Goal: Communication & Community: Answer question/provide support

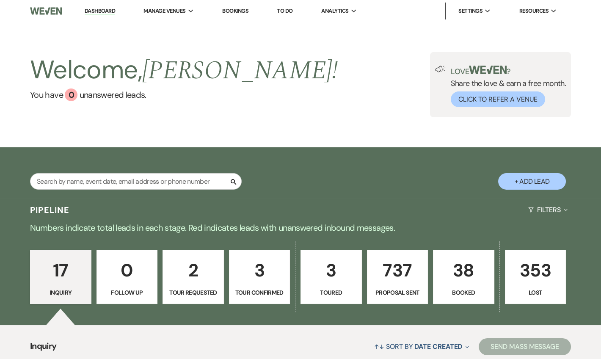
click at [90, 8] on link "Dashboard" at bounding box center [100, 11] width 30 height 8
click at [97, 10] on link "Dashboard" at bounding box center [100, 11] width 30 height 8
click at [105, 6] on li "Dashboard" at bounding box center [99, 11] width 39 height 17
click at [100, 10] on link "Dashboard" at bounding box center [100, 11] width 30 height 8
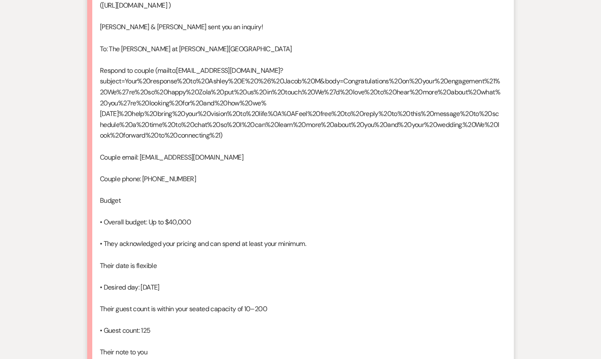
scroll to position [635, 0]
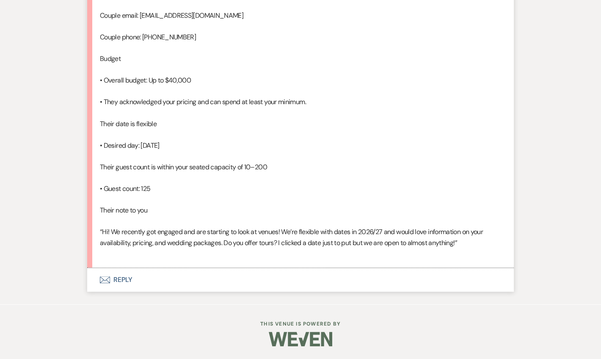
click at [125, 283] on button "Envelope Reply" at bounding box center [300, 280] width 427 height 24
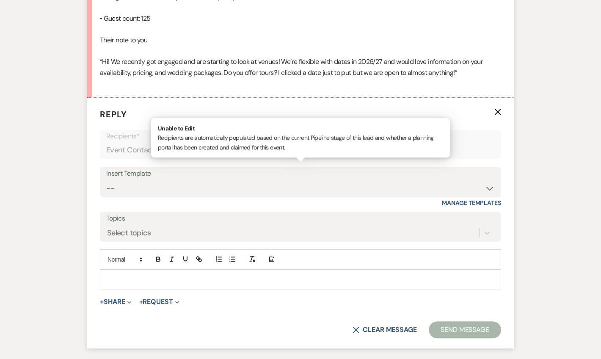
scroll to position [797, 0]
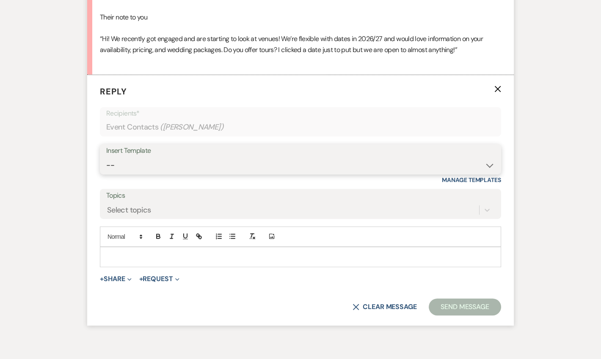
click at [158, 174] on select "-- Weven Planning Portal Introduction (Booked Events) Tour Request Response Fol…" at bounding box center [300, 165] width 389 height 17
click at [106, 174] on select "-- Weven Planning Portal Introduction (Booked Events) Tour Request Response Fol…" at bounding box center [300, 165] width 389 height 17
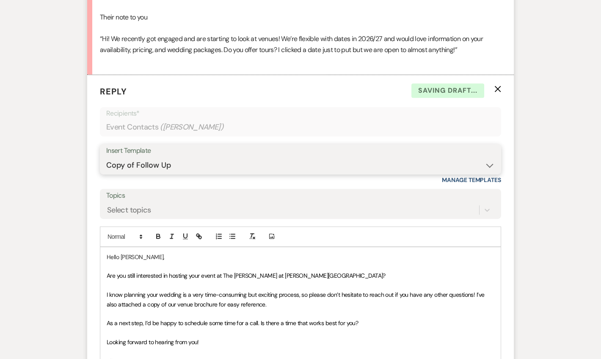
click at [153, 174] on select "-- Weven Planning Portal Introduction (Booked Events) Tour Request Response Fol…" at bounding box center [300, 165] width 389 height 17
select select "4367"
click at [106, 174] on select "-- Weven Planning Portal Introduction (Booked Events) Tour Request Response Fol…" at bounding box center [300, 165] width 389 height 17
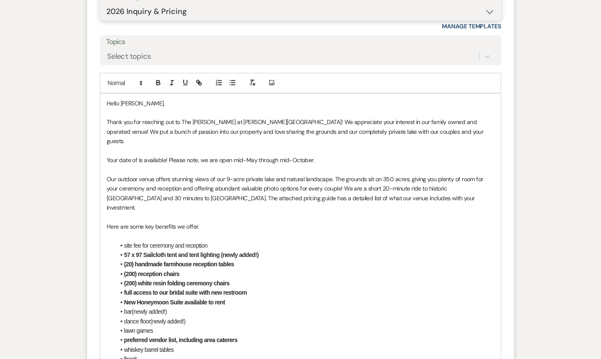
scroll to position [1002, 0]
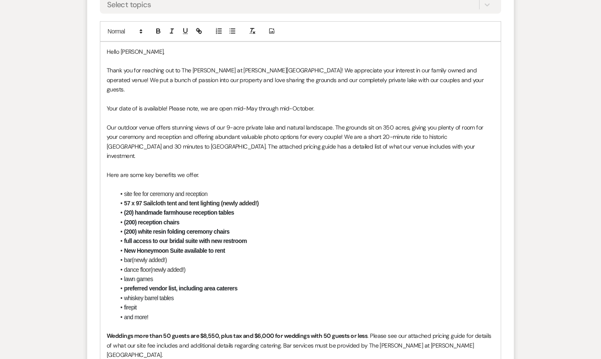
drag, startPoint x: 317, startPoint y: 130, endPoint x: 109, endPoint y: 128, distance: 208.0
click at [107, 113] on p "Your date of is available! Please note, we are open mid-May through mid-October." at bounding box center [301, 108] width 388 height 9
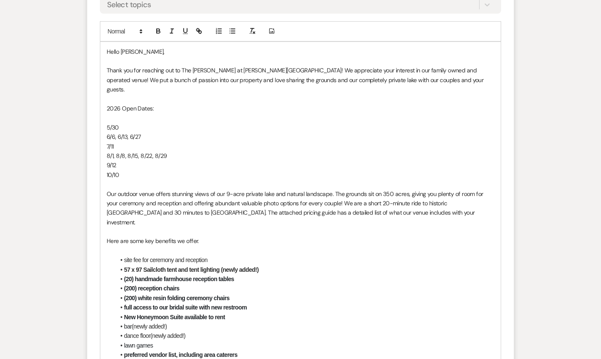
click at [123, 122] on p at bounding box center [301, 117] width 388 height 9
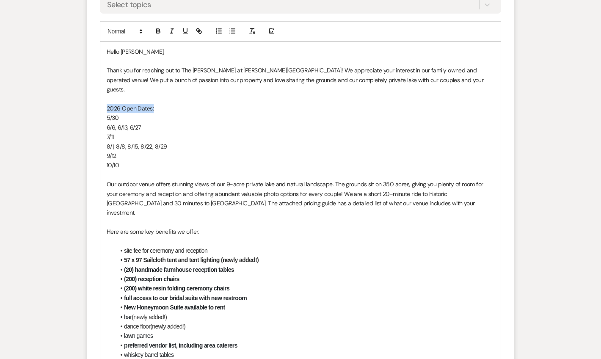
drag, startPoint x: 156, startPoint y: 131, endPoint x: 102, endPoint y: 130, distance: 54.2
click at [102, 130] on div "Hello Ashley, Thank you for reaching out to The Rosemary at Spano Lake! We appr…" at bounding box center [300, 284] width 401 height 485
click at [154, 36] on button "button" at bounding box center [158, 31] width 12 height 10
click at [184, 141] on p "7/11" at bounding box center [301, 136] width 388 height 9
drag, startPoint x: 123, startPoint y: 189, endPoint x: 104, endPoint y: 134, distance: 58.3
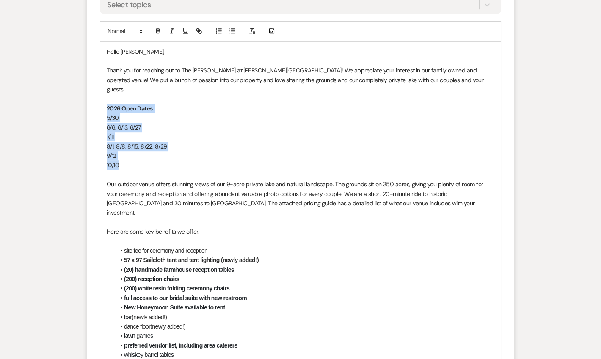
click at [104, 134] on div "Hello Ashley, Thank you for reaching out to The Rosemary at Spano Lake! We appr…" at bounding box center [300, 284] width 401 height 485
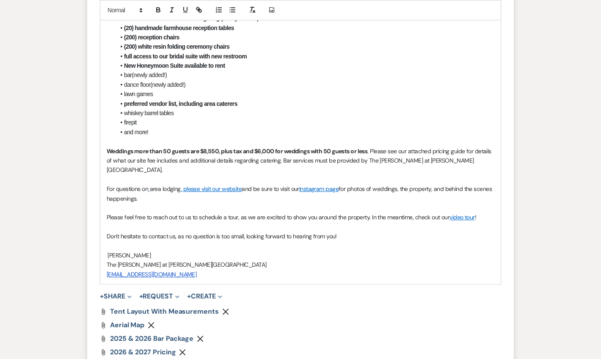
scroll to position [1207, 0]
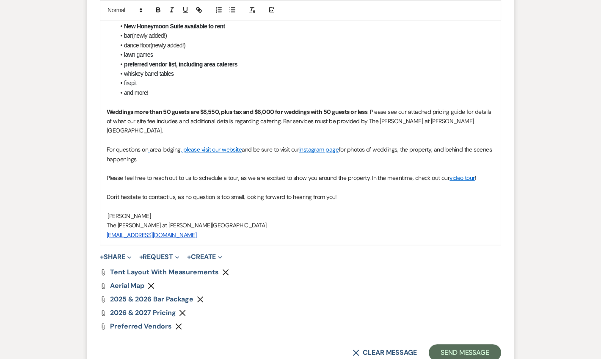
click at [446, 139] on p at bounding box center [301, 140] width 388 height 9
click at [446, 135] on p "Weddings more than 50 guests are $8,550, plus tax and $6,000 for weddings with …" at bounding box center [301, 121] width 388 height 28
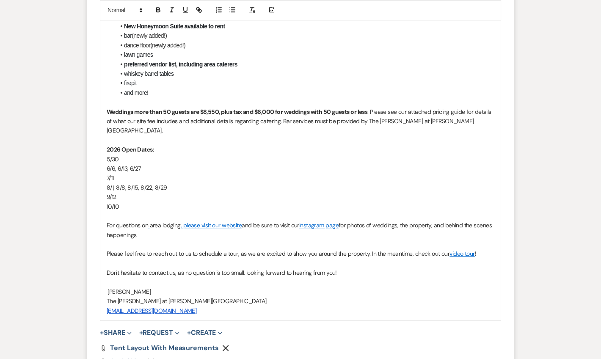
click at [397, 276] on p "Don't hesitate to contact us, as no question is too small, looking forward to h…" at bounding box center [301, 272] width 388 height 9
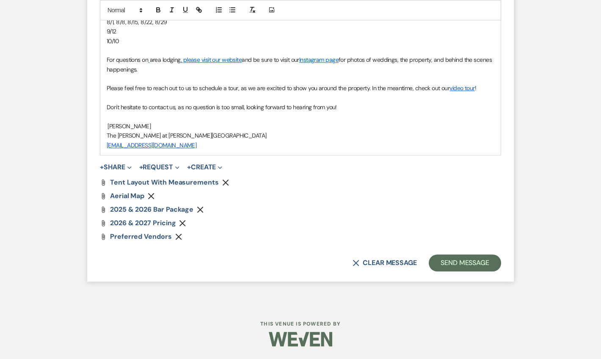
scroll to position [1375, 0]
click at [444, 264] on button "Send Message" at bounding box center [465, 263] width 72 height 17
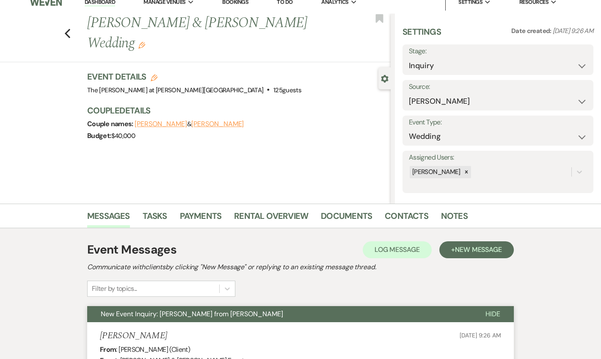
scroll to position [0, 0]
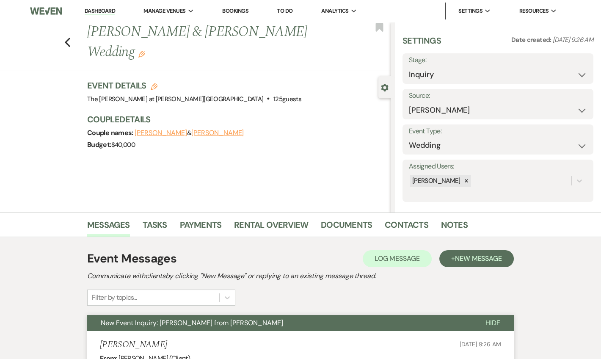
click at [93, 12] on link "Dashboard" at bounding box center [100, 11] width 30 height 8
